Goal: Information Seeking & Learning: Check status

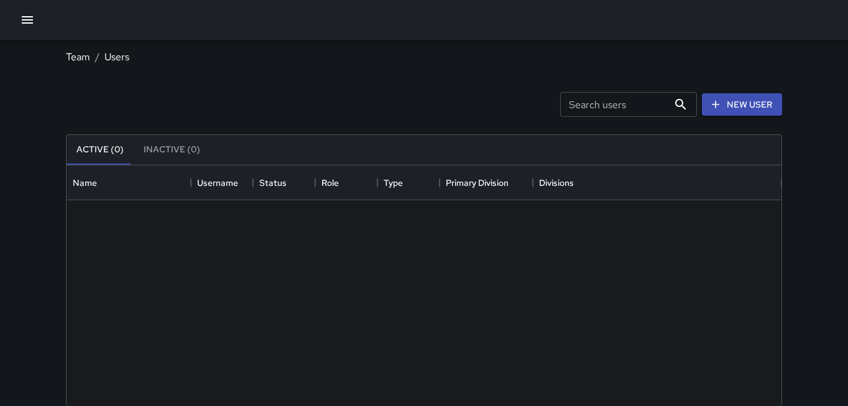
scroll to position [560, 715]
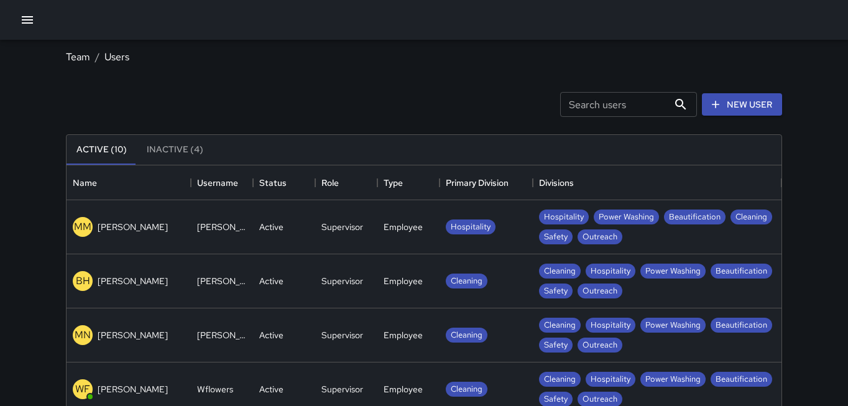
click at [20, 16] on icon "button" at bounding box center [27, 19] width 15 height 15
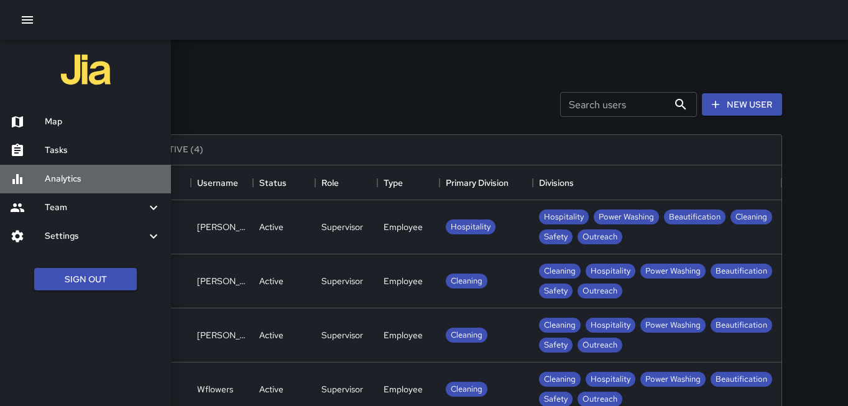
click at [45, 182] on h6 "Analytics" at bounding box center [103, 179] width 116 height 14
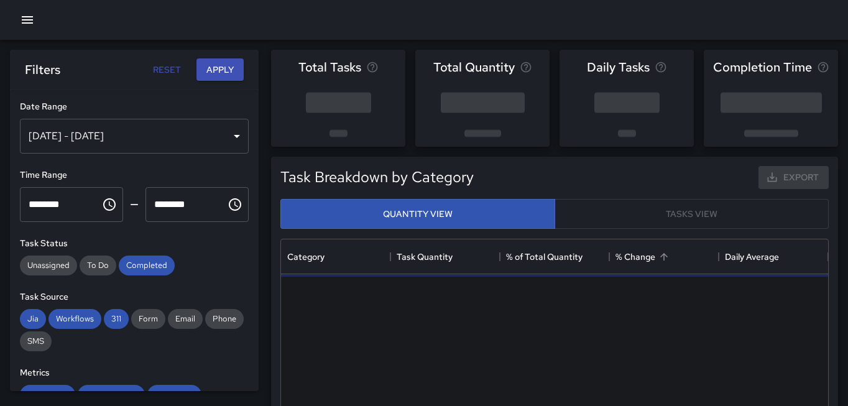
scroll to position [372, 547]
click at [217, 140] on div "[DATE] - [DATE]" at bounding box center [134, 136] width 229 height 35
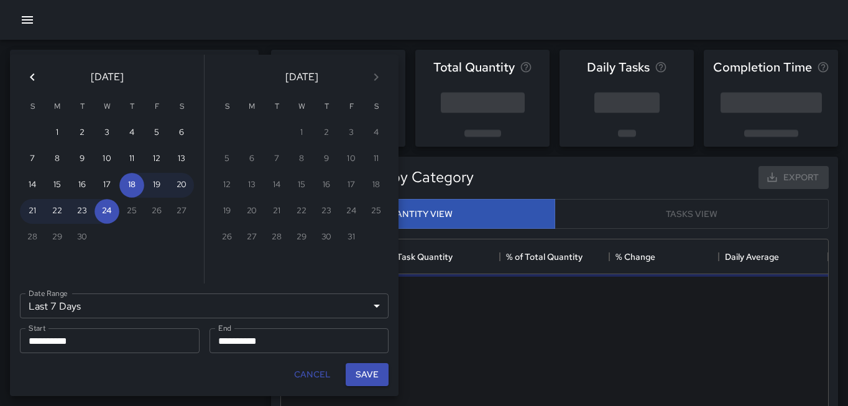
click at [26, 80] on icon "Previous month" at bounding box center [32, 77] width 15 height 15
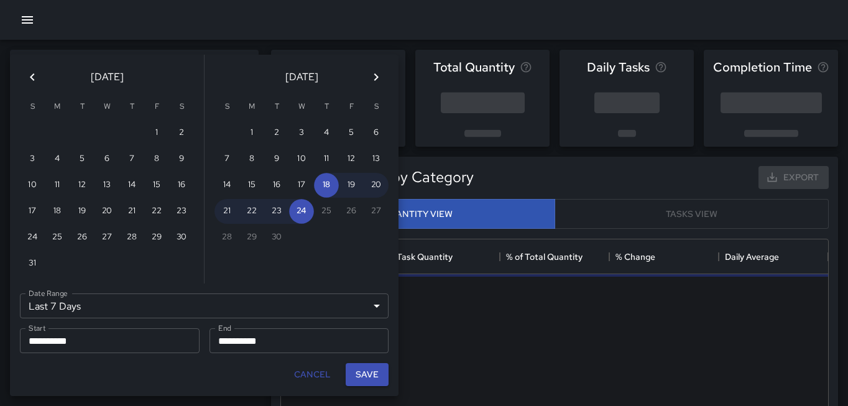
click at [26, 80] on icon "Previous month" at bounding box center [32, 77] width 15 height 15
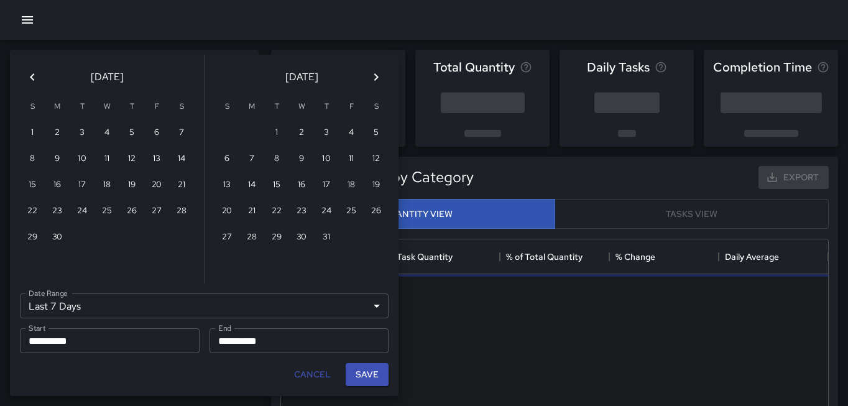
click at [26, 80] on icon "Previous month" at bounding box center [32, 77] width 15 height 15
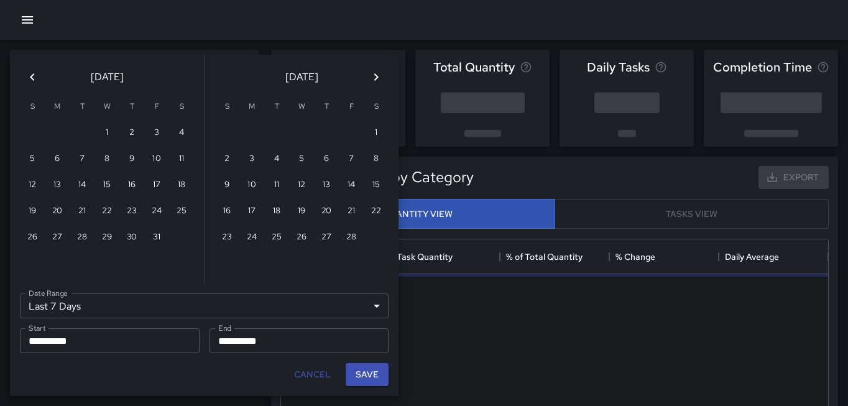
click at [26, 80] on icon "Previous month" at bounding box center [32, 77] width 15 height 15
click at [300, 128] on button "1" at bounding box center [301, 133] width 25 height 25
type input "******"
type input "**********"
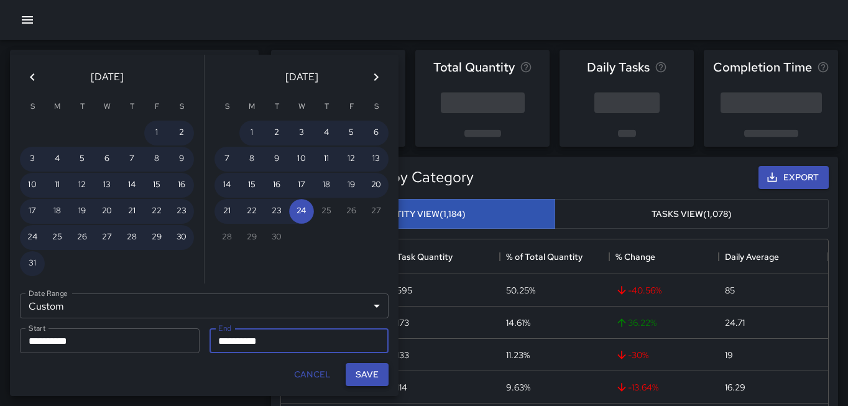
click at [363, 374] on button "Save" at bounding box center [367, 374] width 43 height 23
type input "**********"
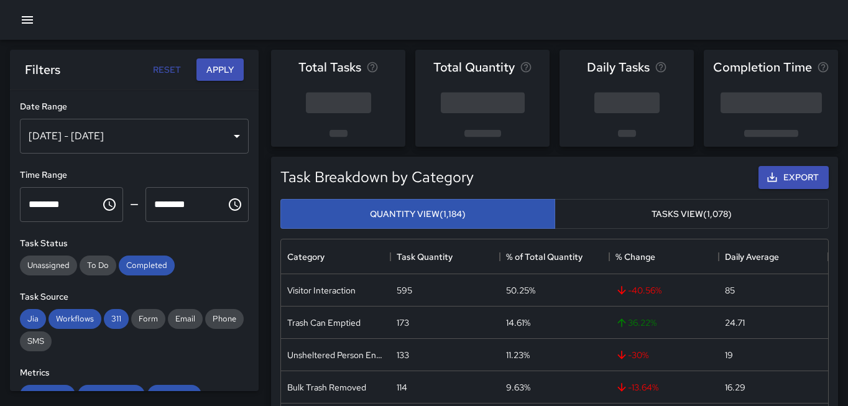
drag, startPoint x: 225, startPoint y: 67, endPoint x: 275, endPoint y: 70, distance: 49.8
click at [225, 67] on button "Apply" at bounding box center [220, 69] width 47 height 23
